Goal: Transaction & Acquisition: Purchase product/service

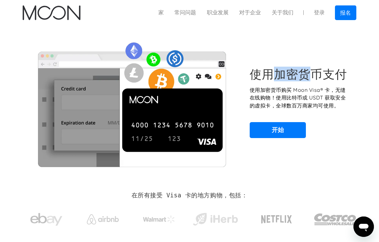
drag, startPoint x: 293, startPoint y: 76, endPoint x: 314, endPoint y: 78, distance: 21.1
click at [314, 78] on font "使用加密货币支付" at bounding box center [298, 74] width 97 height 15
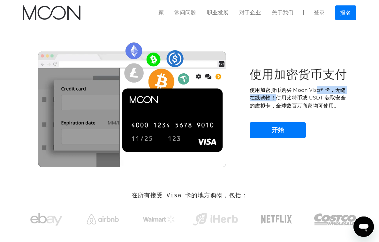
drag, startPoint x: 283, startPoint y: 94, endPoint x: 320, endPoint y: 93, distance: 36.7
click at [320, 93] on font "使用加密货币购买 Moon Visa® 卡，无缝在线购物！使用比特币或 USDT 获取安全的虚拟卡，全球数百万商家均可使用。" at bounding box center [298, 98] width 96 height 22
click at [299, 96] on font "使用加密货币购买 Moon Visa® 卡，无缝在线购物！使用比特币或 USDT 获取安全的虚拟卡，全球数百万商家均可使用。" at bounding box center [298, 98] width 96 height 22
click at [277, 120] on div "使用加密货币支付 使用加密货币购买 Moon Visa® 卡，无缝在线购物！使用比特币或 USDT 获取安全的虚拟卡，全球数百万商家均可使用。 开始" at bounding box center [300, 102] width 100 height 71
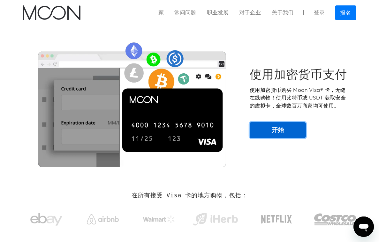
click at [275, 126] on font "开始" at bounding box center [278, 130] width 12 height 8
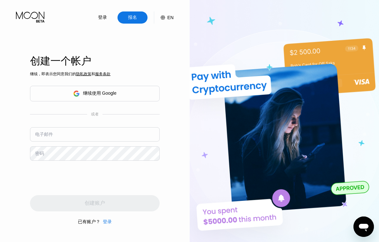
click at [158, 63] on div "创建一个帐户" at bounding box center [95, 61] width 130 height 14
click at [76, 127] on input "text" at bounding box center [95, 134] width 130 height 14
type input "[EMAIL_ADDRESS][DOMAIN_NAME]"
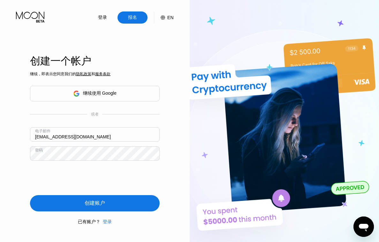
click at [60, 197] on div "创建账户" at bounding box center [95, 203] width 130 height 16
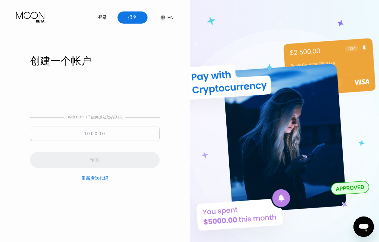
click at [129, 138] on input at bounding box center [95, 134] width 130 height 14
click at [123, 135] on input at bounding box center [95, 134] width 130 height 14
paste input "385464"
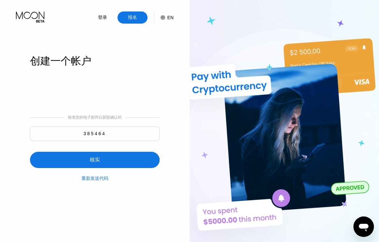
type input "385464"
click at [103, 154] on div "核实" at bounding box center [95, 160] width 130 height 16
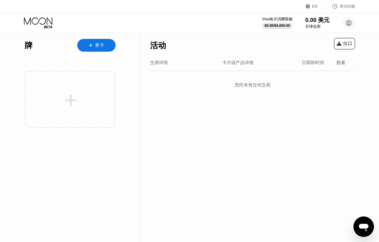
click at [105, 46] on div "新卡" at bounding box center [96, 45] width 38 height 13
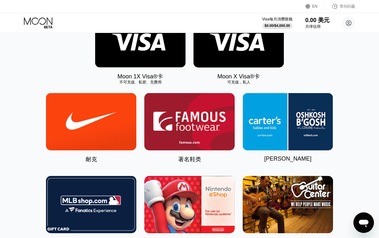
scroll to position [96, 0]
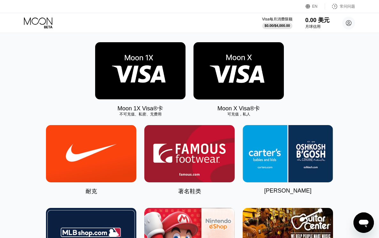
click at [255, 95] on img at bounding box center [238, 70] width 90 height 57
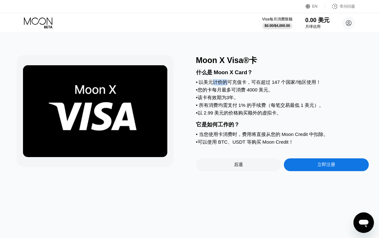
drag, startPoint x: 213, startPoint y: 84, endPoint x: 246, endPoint y: 85, distance: 33.2
click at [246, 85] on font "以美元计价的可充值卡，可在超过 147 个国家/地区使用！" at bounding box center [260, 81] width 122 height 5
drag, startPoint x: 216, startPoint y: 95, endPoint x: 255, endPoint y: 93, distance: 38.4
click at [255, 93] on div "什么是 Moon X Card？ • 以美元计价的可充值卡，可在超过 147 个国家/地区使用！ • 您的卡每月最多可消费 4000 美元。 • 该卡有效期为…" at bounding box center [282, 105] width 173 height 81
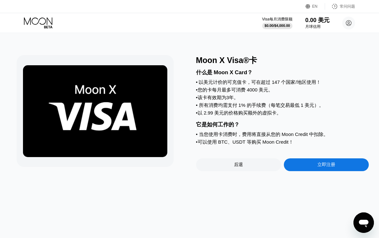
click at [255, 92] on font "您的卡每月最多可消费 4000 美元。" at bounding box center [236, 89] width 76 height 5
drag, startPoint x: 226, startPoint y: 107, endPoint x: 249, endPoint y: 106, distance: 23.3
click at [249, 106] on font "所有消费均需支付 1% 的手续费（每笔交易最低 1 美元）。" at bounding box center [261, 104] width 125 height 5
click at [254, 164] on div "后退" at bounding box center [238, 164] width 85 height 13
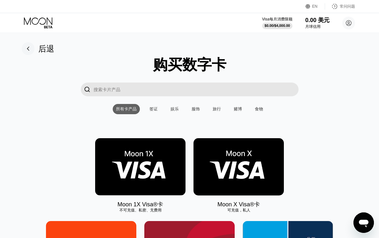
click at [141, 156] on img at bounding box center [140, 166] width 90 height 57
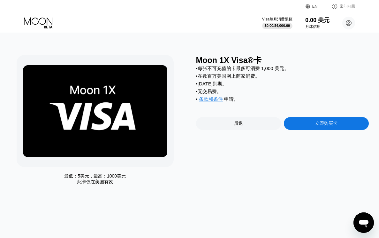
drag, startPoint x: 206, startPoint y: 81, endPoint x: 227, endPoint y: 81, distance: 21.4
click at [227, 81] on div "• 每张不可充值的卡最多可消费 1,000 美元。 • 在数百万美国网上商家消费。 • 2 个月后到期。 • 无交易费。 • 条款和条件 申请 。" at bounding box center [282, 85] width 173 height 40
drag, startPoint x: 212, startPoint y: 79, endPoint x: 246, endPoint y: 77, distance: 33.9
click at [246, 77] on font "在数百万美国网上商家消费。" at bounding box center [229, 75] width 62 height 5
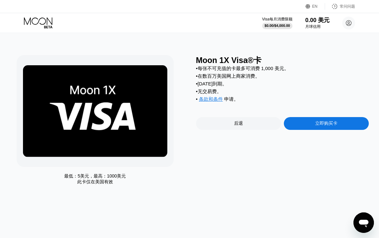
drag, startPoint x: 214, startPoint y: 87, endPoint x: 225, endPoint y: 87, distance: 11.8
click at [225, 86] on font "2 个月后到期。" at bounding box center [212, 83] width 29 height 5
click at [226, 86] on font "2 个月后到期。" at bounding box center [212, 83] width 29 height 5
click at [307, 125] on div "立即购买卡" at bounding box center [326, 123] width 85 height 13
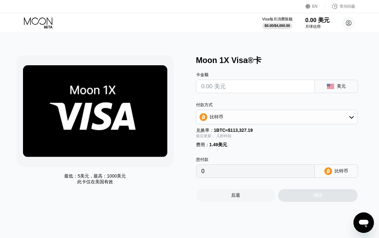
click at [265, 91] on input "text" at bounding box center [255, 86] width 108 height 13
click at [258, 114] on div "比特币" at bounding box center [276, 116] width 161 height 13
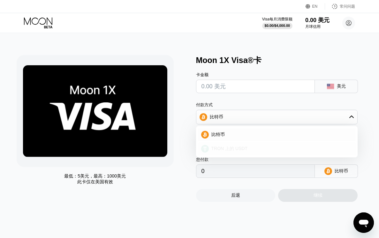
click at [234, 146] on font "TRON 上的 USDT" at bounding box center [229, 148] width 36 height 5
type input "0.00"
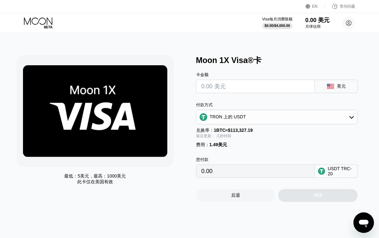
drag, startPoint x: 217, startPoint y: 146, endPoint x: 225, endPoint y: 145, distance: 8.7
click at [225, 145] on font "1.49美元" at bounding box center [218, 144] width 18 height 5
click at [226, 145] on font "1.49美元" at bounding box center [218, 144] width 18 height 5
click at [267, 87] on input "text" at bounding box center [255, 86] width 108 height 13
type input "$10"
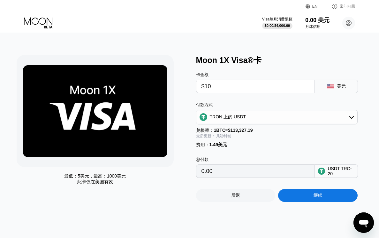
type input "11.61"
click at [336, 173] on div "USDT TRC-20" at bounding box center [341, 171] width 27 height 10
drag, startPoint x: 227, startPoint y: 130, endPoint x: 244, endPoint y: 130, distance: 17.2
click at [244, 130] on font "兑换率： 1 BTC ≈ $113,327.19" at bounding box center [224, 129] width 57 height 5
click at [244, 130] on font "$113,327.19" at bounding box center [240, 129] width 25 height 5
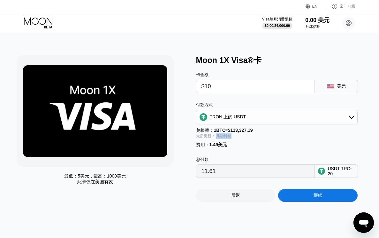
drag, startPoint x: 236, startPoint y: 135, endPoint x: 241, endPoint y: 135, distance: 5.4
click at [241, 135] on div "最后更新： 几秒钟前" at bounding box center [277, 135] width 162 height 5
drag, startPoint x: 215, startPoint y: 146, endPoint x: 234, endPoint y: 146, distance: 18.8
click at [234, 146] on div "费用 ： 1.49美元" at bounding box center [277, 145] width 162 height 6
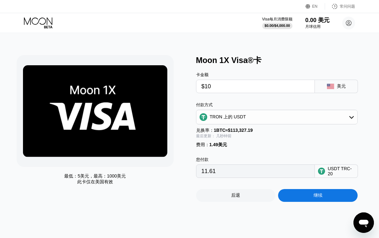
click at [234, 146] on div "费用 ： 1.49美元" at bounding box center [277, 145] width 162 height 6
click at [240, 87] on input "$10" at bounding box center [255, 86] width 108 height 13
type input "$30"
type input "31.81"
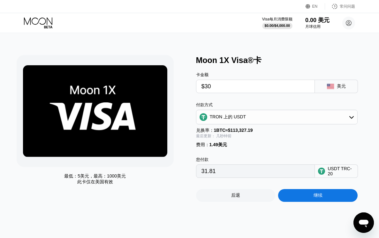
type input "$3"
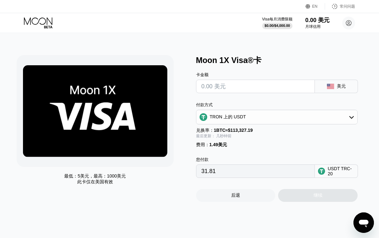
type input "0.00"
type input "$21"
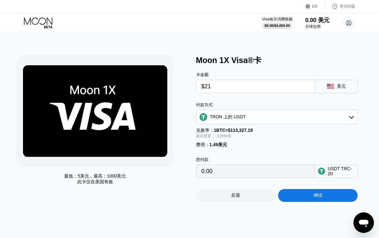
type input "22.72"
type input "$2"
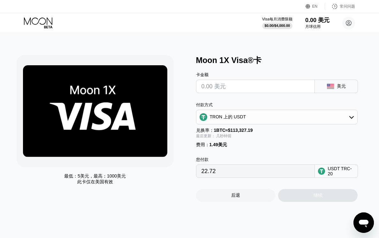
type input "0.00"
type input "$22"
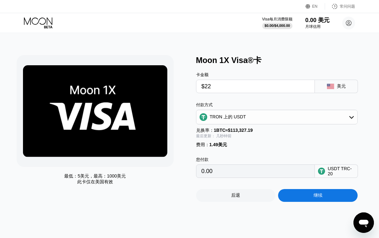
type input "23.73"
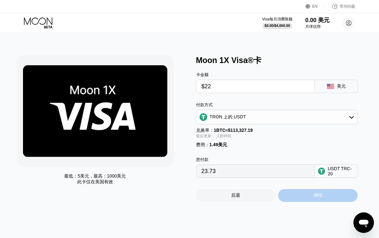
click at [308, 194] on div "继续" at bounding box center [318, 195] width 80 height 13
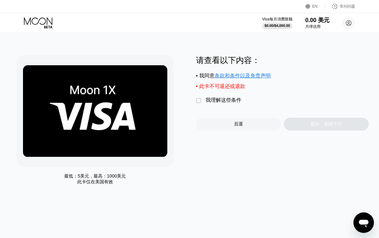
click at [218, 100] on font "我理解这些条件" at bounding box center [224, 99] width 36 height 5
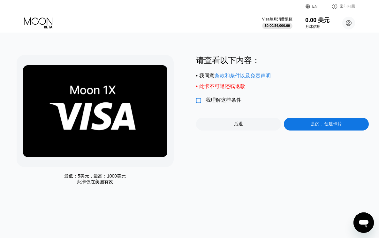
click at [197, 98] on font "" at bounding box center [198, 100] width 5 height 6
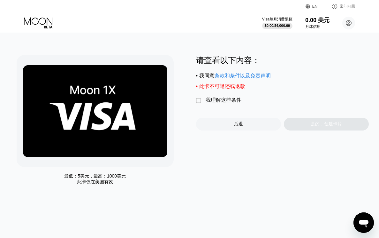
click at [198, 100] on font "" at bounding box center [198, 100] width 5 height 6
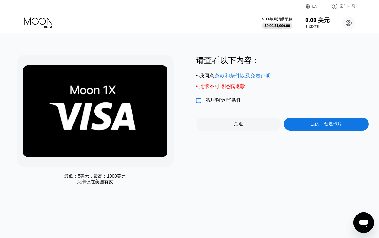
click at [300, 121] on div "是的，创建卡片" at bounding box center [326, 123] width 85 height 13
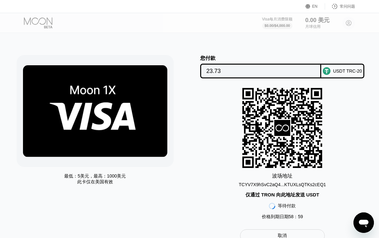
scroll to position [32, 0]
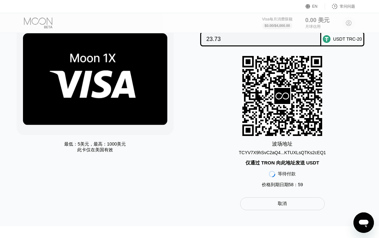
click at [288, 153] on font "TCYV7X9hSvC2aQ4...KTUXLsQTKs2cEQ1" at bounding box center [282, 152] width 87 height 5
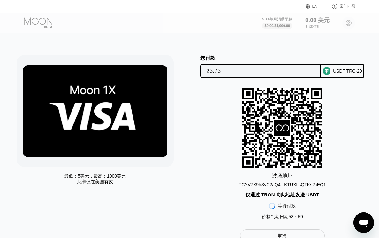
click at [365, 220] on icon "打开消息传送窗口" at bounding box center [364, 223] width 10 height 8
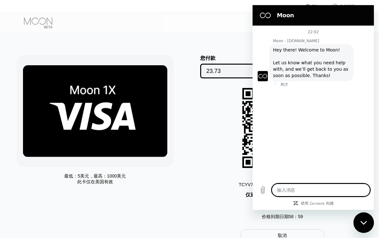
type textarea "x"
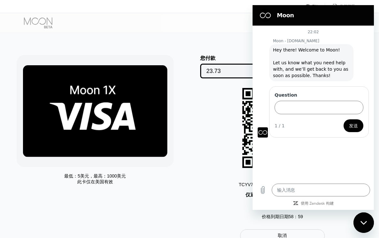
click at [290, 147] on div "22:02 Moon - paywithmoon.com Moon - paywithmoon.com 说： Hey there! Welcome to Mo…" at bounding box center [313, 103] width 121 height 154
drag, startPoint x: 290, startPoint y: 147, endPoint x: 284, endPoint y: 149, distance: 6.3
click at [283, 167] on div "22:02 Moon - paywithmoon.com Moon - paywithmoon.com 说： Hey there! Welcome to Mo…" at bounding box center [313, 103] width 121 height 154
click at [297, 108] on input "Question" at bounding box center [319, 107] width 89 height 13
type input "hello"
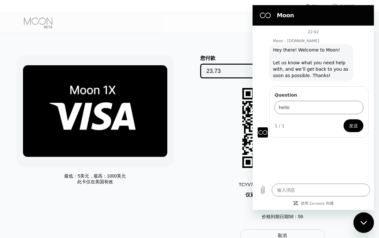
click at [349, 123] on button "发送" at bounding box center [354, 125] width 20 height 13
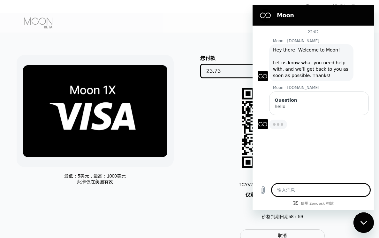
type textarea "x"
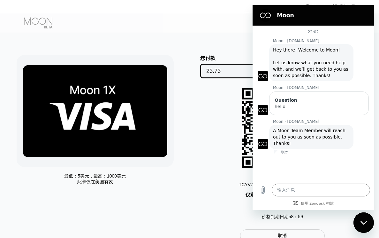
drag, startPoint x: 296, startPoint y: 138, endPoint x: 288, endPoint y: 138, distance: 8.3
click at [288, 138] on span "A Moon Team Member will reach out to you as soon as possible. Thanks!" at bounding box center [310, 137] width 74 height 18
click at [292, 191] on textarea at bounding box center [321, 189] width 98 height 13
paste textarea "ccf42e22c18f4eaa30b2c7e3b1eb2b51317a7c4126162dad2761dfd9786e8748"
type textarea "ccf42e22c18f4eaa30b2c7e3b1eb2b51317a7c4126162dad2761dfd9786e8748"
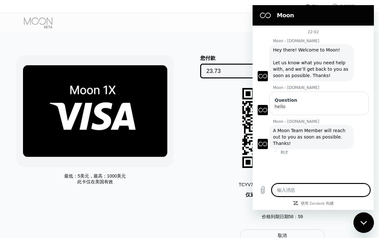
type textarea "x"
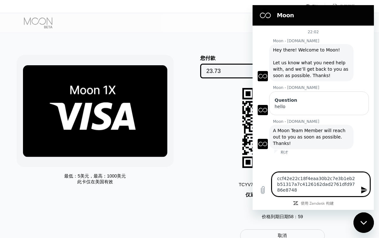
type textarea "ccf42e22c18f4eaa30b2c7e3b1eb2b51317a7c4126162dad2761dfd9786e8748"
type textarea "x"
type textarea "ccf42e22c18f4eaa30b2c7e3b1eb2b51317a7c4126162dad2761dfd9786e8748 i"
type textarea "x"
type textarea "ccf42e22c18f4eaa30b2c7e3b1eb2b51317a7c4126162dad2761dfd9786e8748 is"
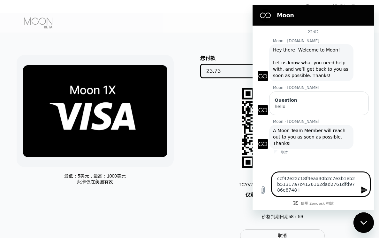
type textarea "x"
type textarea "ccf42e22c18f4eaa30b2c7e3b1eb2b51317a7c4126162dad2761dfd9786e8748 i"
type textarea "x"
type textarea "ccf42e22c18f4eaa30b2c7e3b1eb2b51317a7c4126162dad2761dfd9786e8748 it"
type textarea "x"
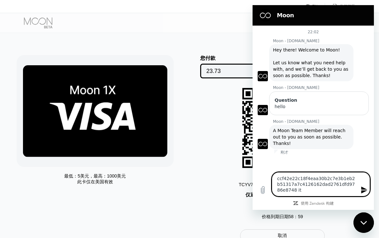
type textarea "ccf42e22c18f4eaa30b2c7e3b1eb2b51317a7c4126162dad2761dfd9786e8748 it'"
type textarea "x"
type textarea "ccf42e22c18f4eaa30b2c7e3b1eb2b51317a7c4126162dad2761dfd9786e8748 it's"
type textarea "x"
type textarea "ccf42e22c18f4eaa30b2c7e3b1eb2b51317a7c4126162dad2761dfd9786e8748 it's"
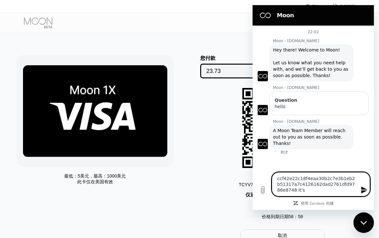
type textarea "x"
type textarea "ccf42e22c18f4eaa30b2c7e3b1eb2b51317a7c4126162dad2761dfd9786e8748 it's o"
type textarea "x"
type textarea "ccf42e22c18f4eaa30b2c7e3b1eb2b51317a7c4126162dad2761dfd9786e8748 it's ok"
type textarea "x"
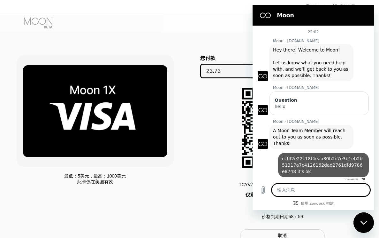
type textarea "x"
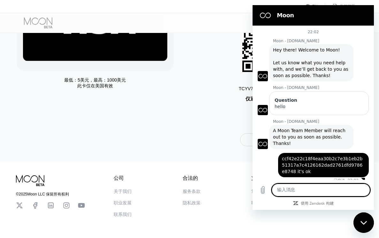
scroll to position [32, 0]
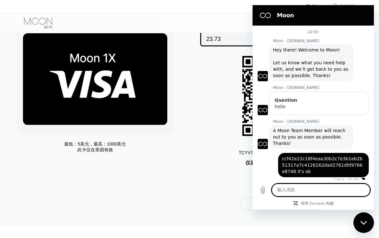
click at [303, 196] on textarea at bounding box center [321, 189] width 98 height 13
type textarea "hhello?"
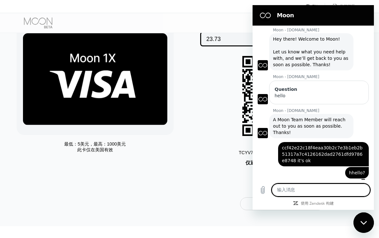
scroll to position [12, 0]
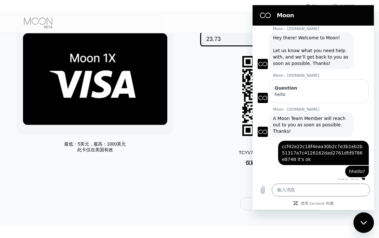
click at [209, 170] on div "波场 地址 TCYV7X9hSvC2aQ4...KTUXLsQTKs2cEQ1 仅通过 TRON 向此地址发送 USDT 等待付款 价格到期日期 58 ： 59" at bounding box center [282, 123] width 173 height 135
click at [358, 225] on div "关闭消息传送窗口" at bounding box center [363, 222] width 19 height 19
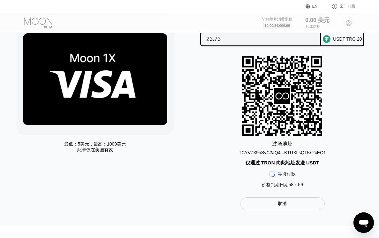
scroll to position [0, 0]
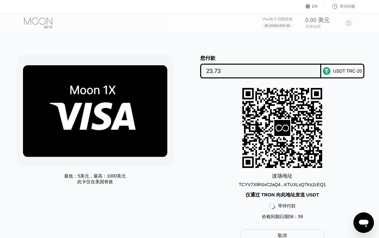
click at [267, 191] on div "波场 地址 TCYV7X9hSvC2aQ4...KTUXLsQTKs2cEQ1 仅通过 TRON 向此地址发送 USDT 等待付款 价格到期日期 58 ： 59" at bounding box center [282, 155] width 173 height 135
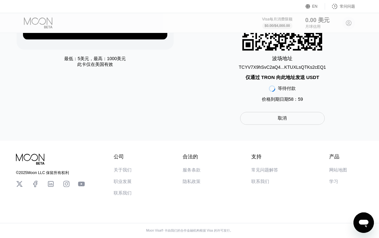
scroll to position [120, 0]
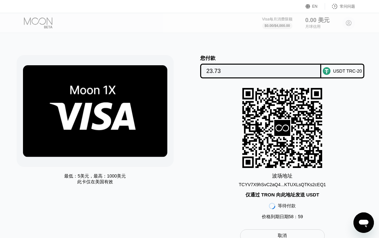
scroll to position [120, 0]
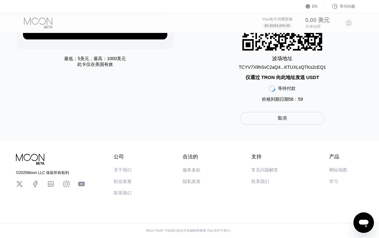
scroll to position [12, 0]
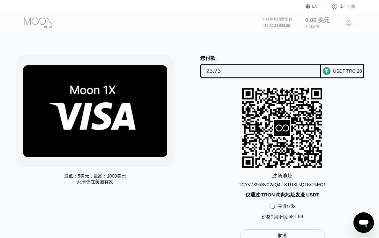
scroll to position [120, 0]
